Goal: Task Accomplishment & Management: Use online tool/utility

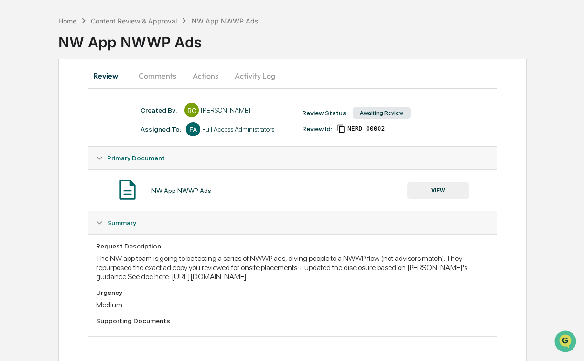
scroll to position [51, 0]
click at [141, 271] on div "The NW app team is going to be testing a series of NWWP ads, diving people to a…" at bounding box center [292, 266] width 393 height 27
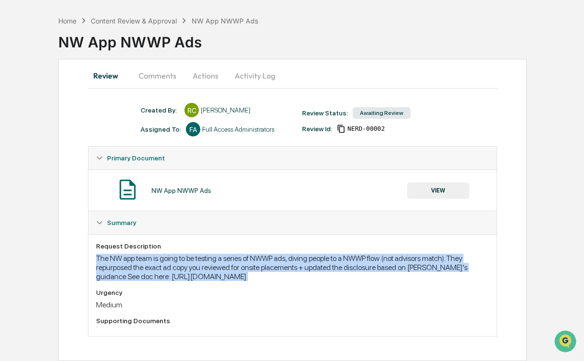
drag, startPoint x: 141, startPoint y: 271, endPoint x: 144, endPoint y: 215, distance: 55.6
click at [141, 270] on div "The NW app team is going to be testing a series of NWWP ads, diving people to a…" at bounding box center [292, 266] width 393 height 27
click at [153, 64] on button "Comments" at bounding box center [157, 75] width 53 height 23
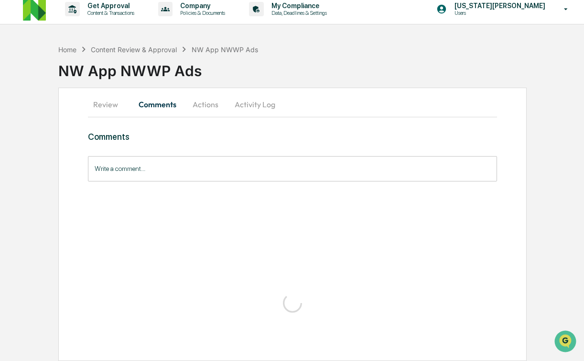
scroll to position [0, 0]
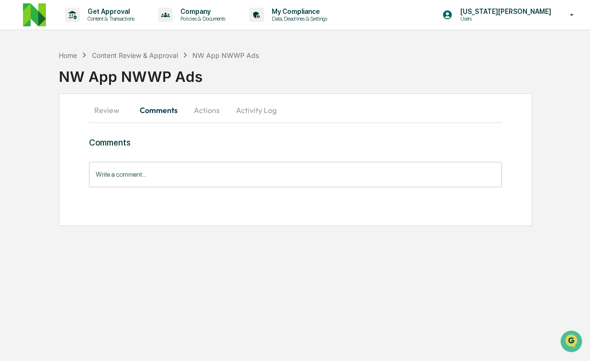
click at [111, 117] on button "Review" at bounding box center [110, 109] width 43 height 23
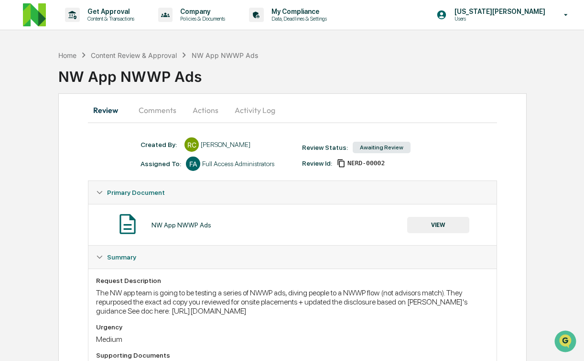
click at [216, 110] on button "Actions" at bounding box center [205, 109] width 43 height 23
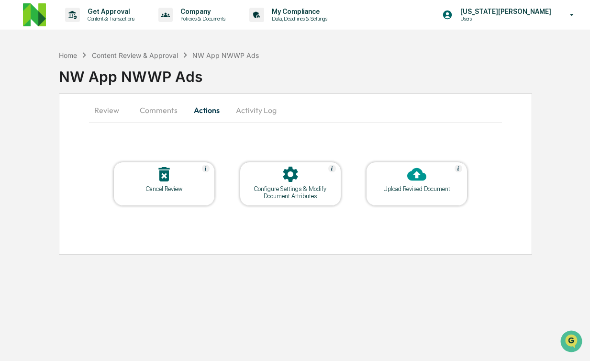
drag, startPoint x: 249, startPoint y: 108, endPoint x: 235, endPoint y: 110, distance: 13.7
click at [249, 108] on button "Activity Log" at bounding box center [256, 109] width 56 height 23
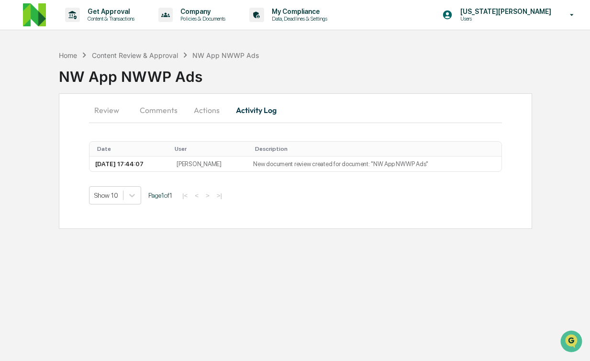
click at [209, 111] on button "Actions" at bounding box center [206, 109] width 43 height 23
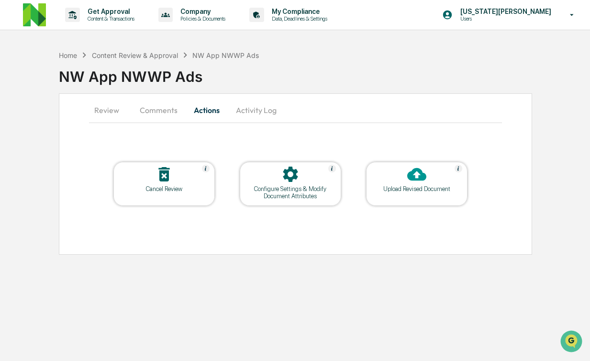
click at [161, 112] on button "Comments" at bounding box center [158, 109] width 53 height 23
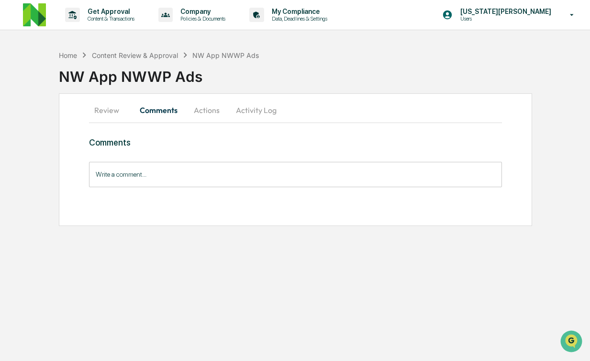
click at [242, 110] on button "Activity Log" at bounding box center [256, 109] width 56 height 23
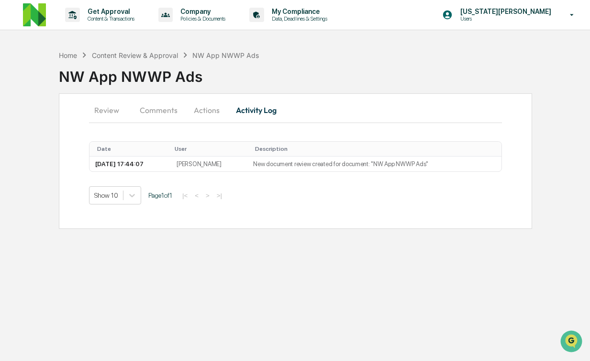
click at [109, 109] on button "Review" at bounding box center [110, 109] width 43 height 23
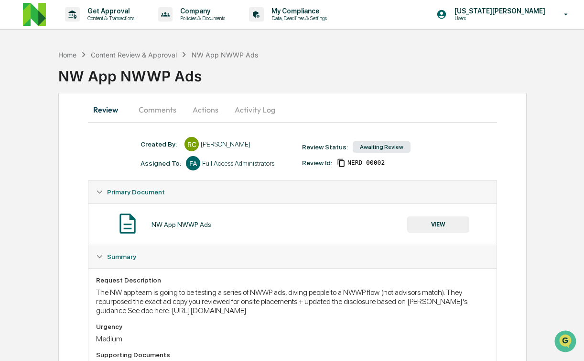
scroll to position [51, 0]
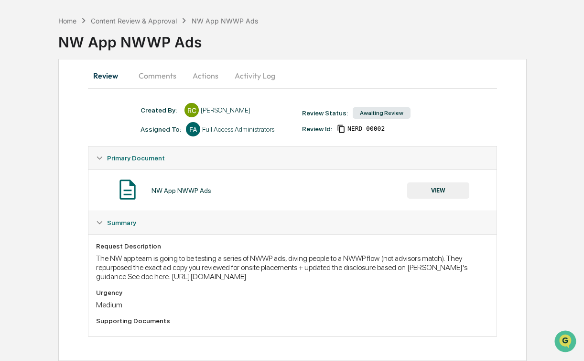
click at [155, 253] on div "The NW app team is going to be testing a series of NWWP ads, diving people to a…" at bounding box center [292, 266] width 393 height 27
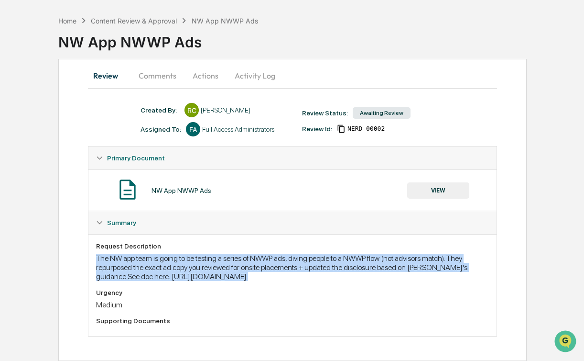
click at [155, 253] on div "The NW app team is going to be testing a series of NWWP ads, diving people to a…" at bounding box center [292, 266] width 393 height 27
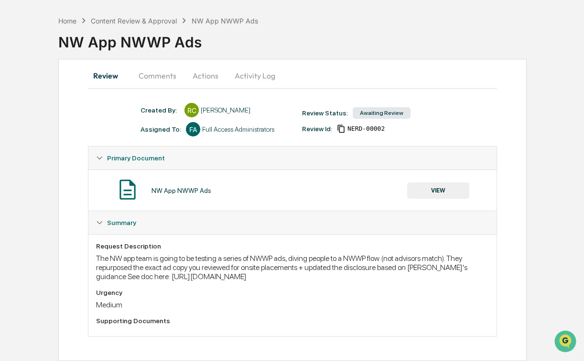
click at [364, 125] on span "NERD-00002" at bounding box center [366, 129] width 37 height 8
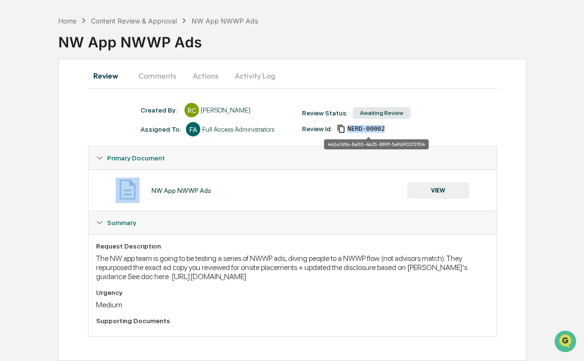
click at [364, 125] on span "NERD-00002" at bounding box center [366, 129] width 37 height 8
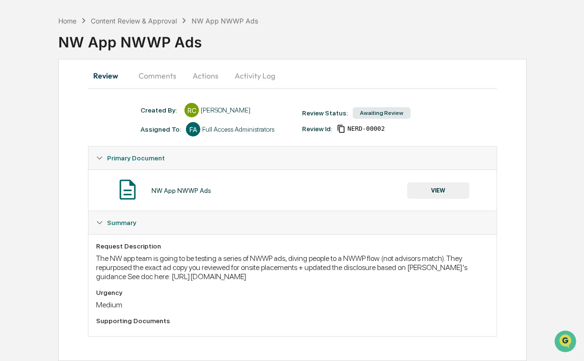
click at [307, 122] on div "Created By: ‎ ‎ RC [PERSON_NAME] Assigned To: FA Full Access Administrators Rev…" at bounding box center [297, 124] width 323 height 43
click at [311, 125] on div "Review Id:" at bounding box center [317, 129] width 30 height 8
click at [310, 119] on div "Created By: ‎ ‎ RC [PERSON_NAME] Assigned To: FA Full Access Administrators Rev…" at bounding box center [297, 119] width 323 height 33
click at [314, 125] on div "Review Id:" at bounding box center [317, 129] width 30 height 8
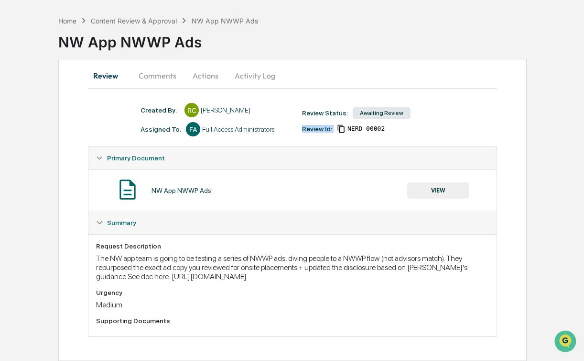
click at [314, 125] on div "Review Id:" at bounding box center [317, 129] width 30 height 8
click at [433, 182] on button "VIEW" at bounding box center [438, 190] width 62 height 16
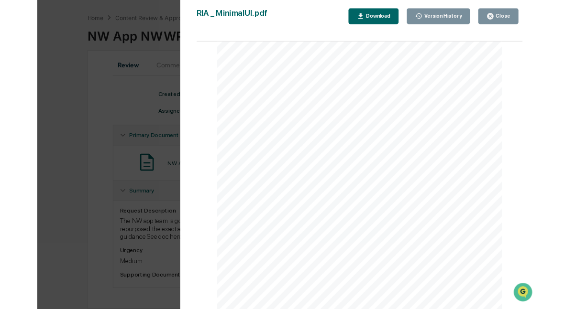
scroll to position [0, 0]
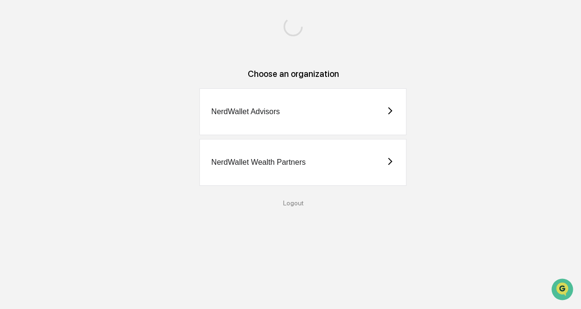
click at [256, 114] on div "NerdWallet Advisors" at bounding box center [245, 112] width 68 height 9
